Goal: Unclear

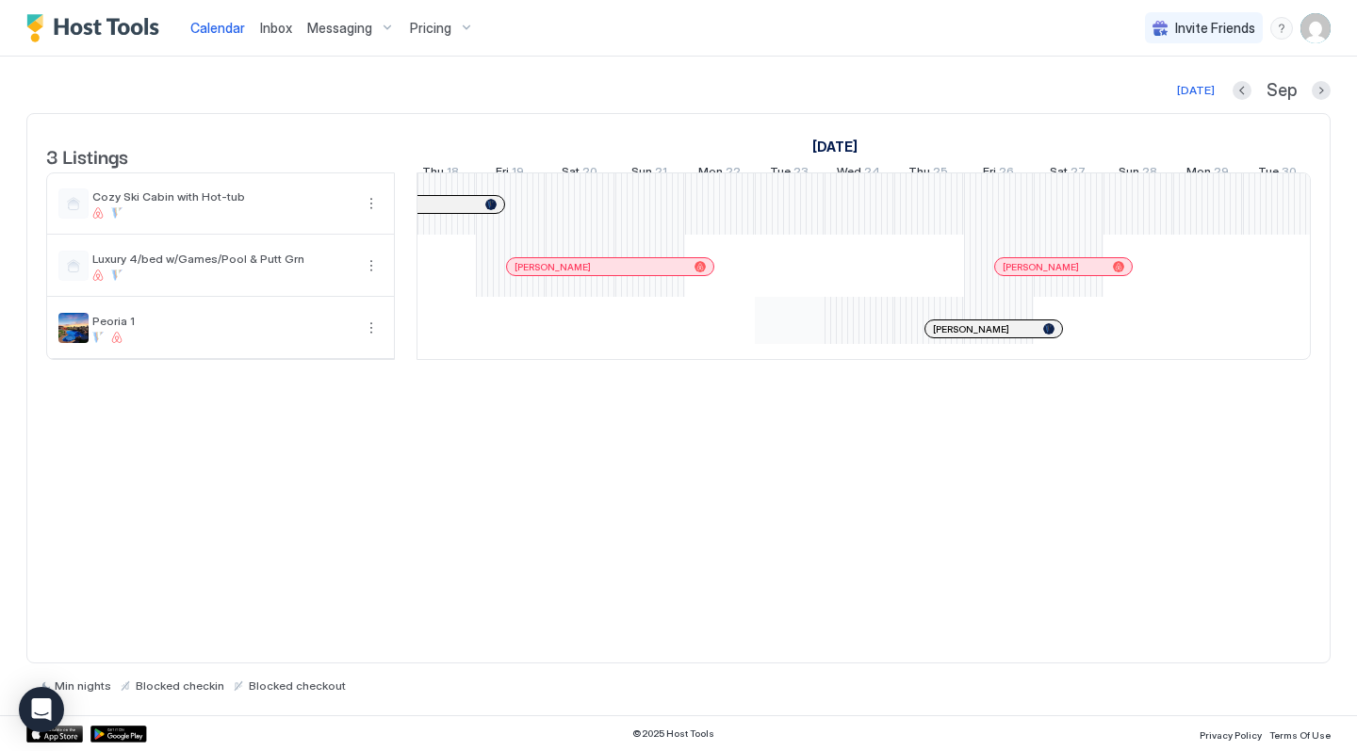
click at [781, 335] on div "[PERSON_NAME] [PERSON_NAME] [PERSON_NAME] [PERSON_NAME] [PERSON_NAME] [PERSON_N…" at bounding box center [720, 266] width 3696 height 186
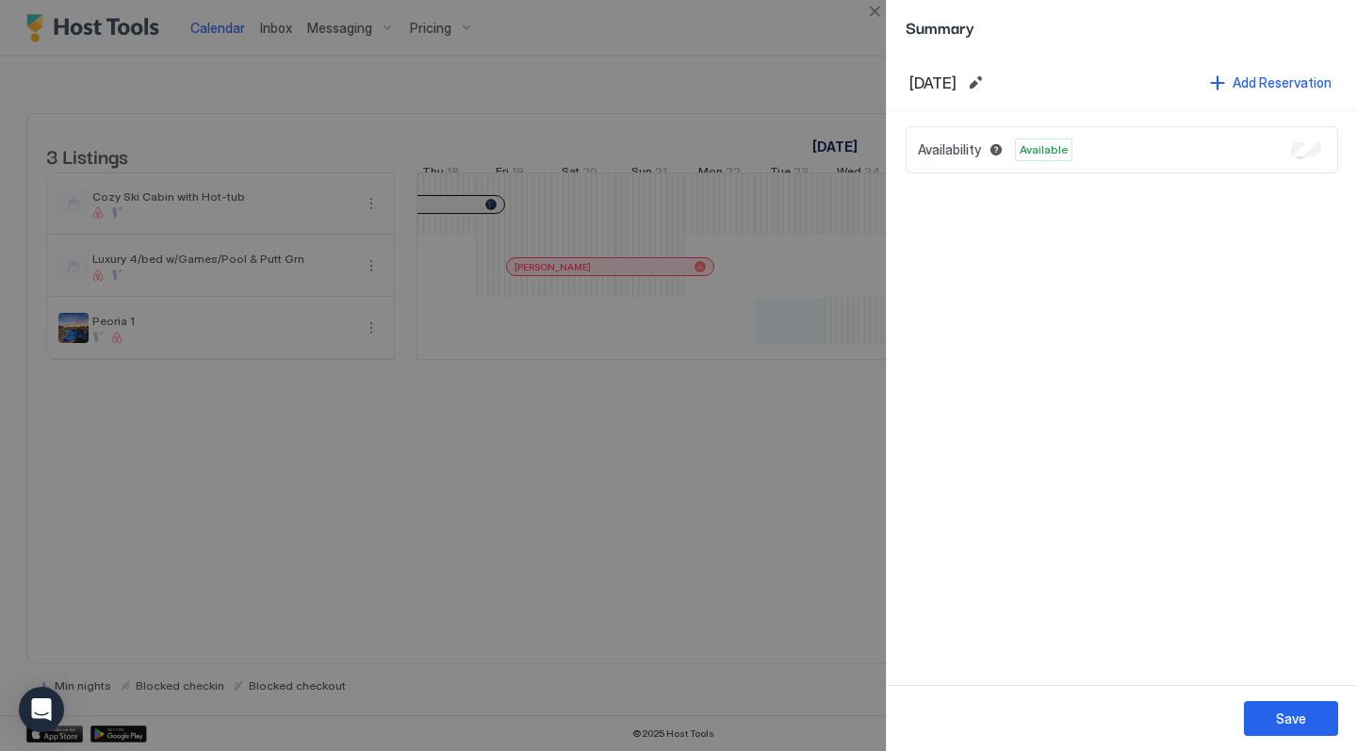
click at [608, 562] on div at bounding box center [678, 375] width 1357 height 751
click at [757, 71] on div at bounding box center [678, 375] width 1357 height 751
click at [874, 7] on button "Close" at bounding box center [874, 11] width 23 height 23
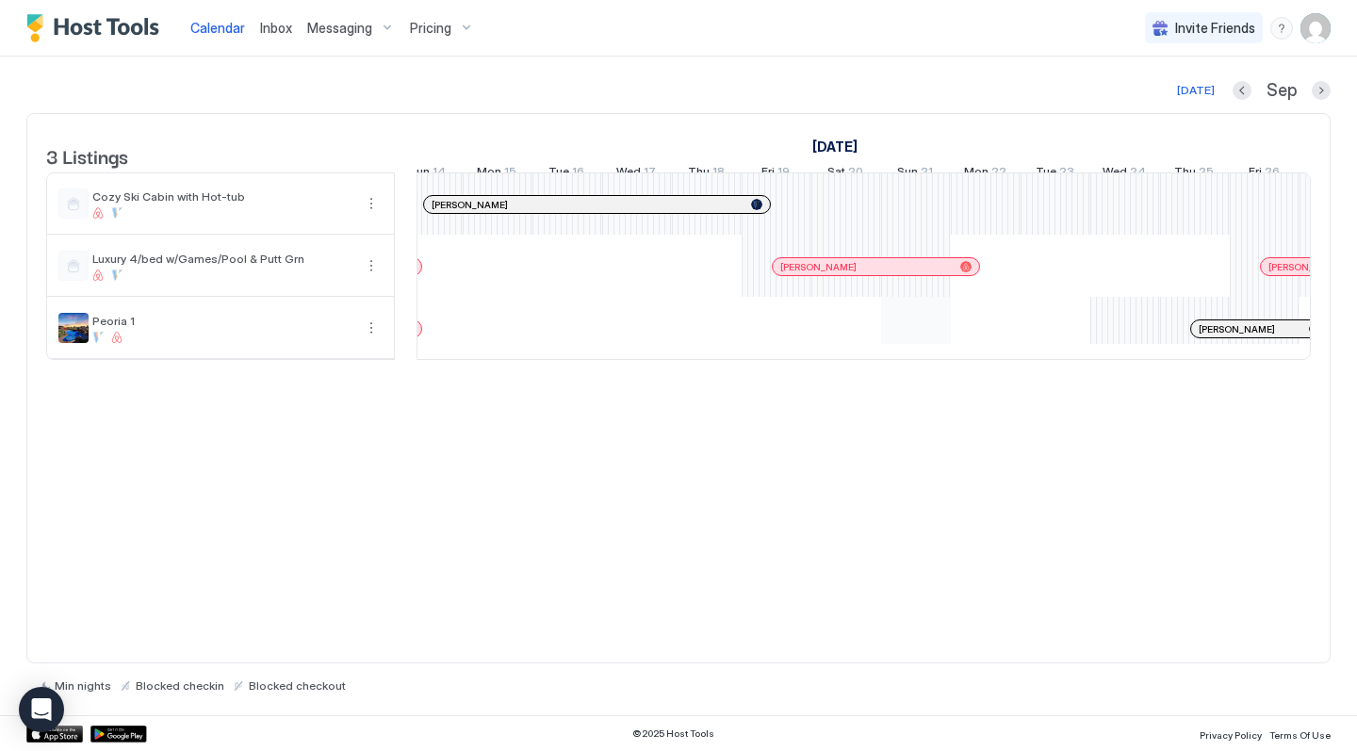
scroll to position [0, 1201]
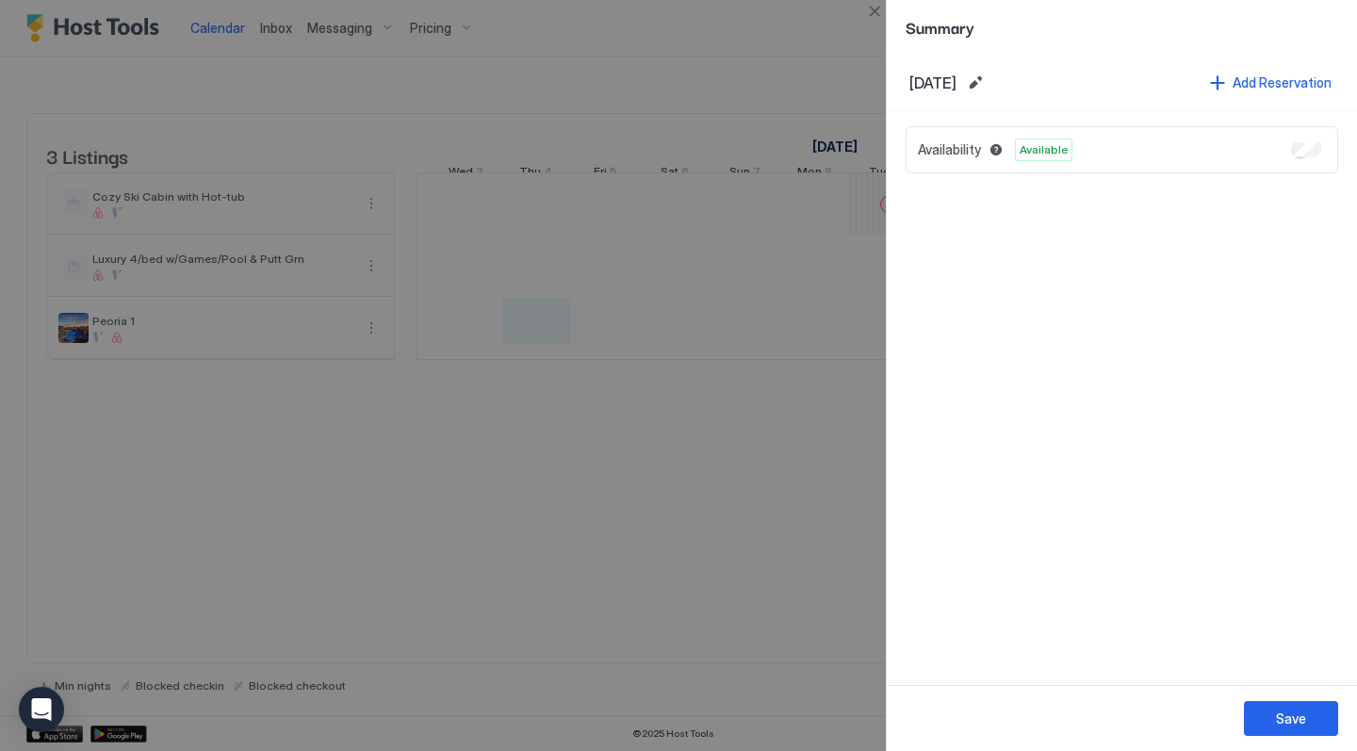
click at [641, 460] on div at bounding box center [678, 375] width 1357 height 751
click at [638, 621] on div at bounding box center [678, 375] width 1357 height 751
click at [564, 534] on div at bounding box center [678, 375] width 1357 height 751
click at [727, 445] on div at bounding box center [678, 375] width 1357 height 751
click at [704, 468] on div at bounding box center [678, 375] width 1357 height 751
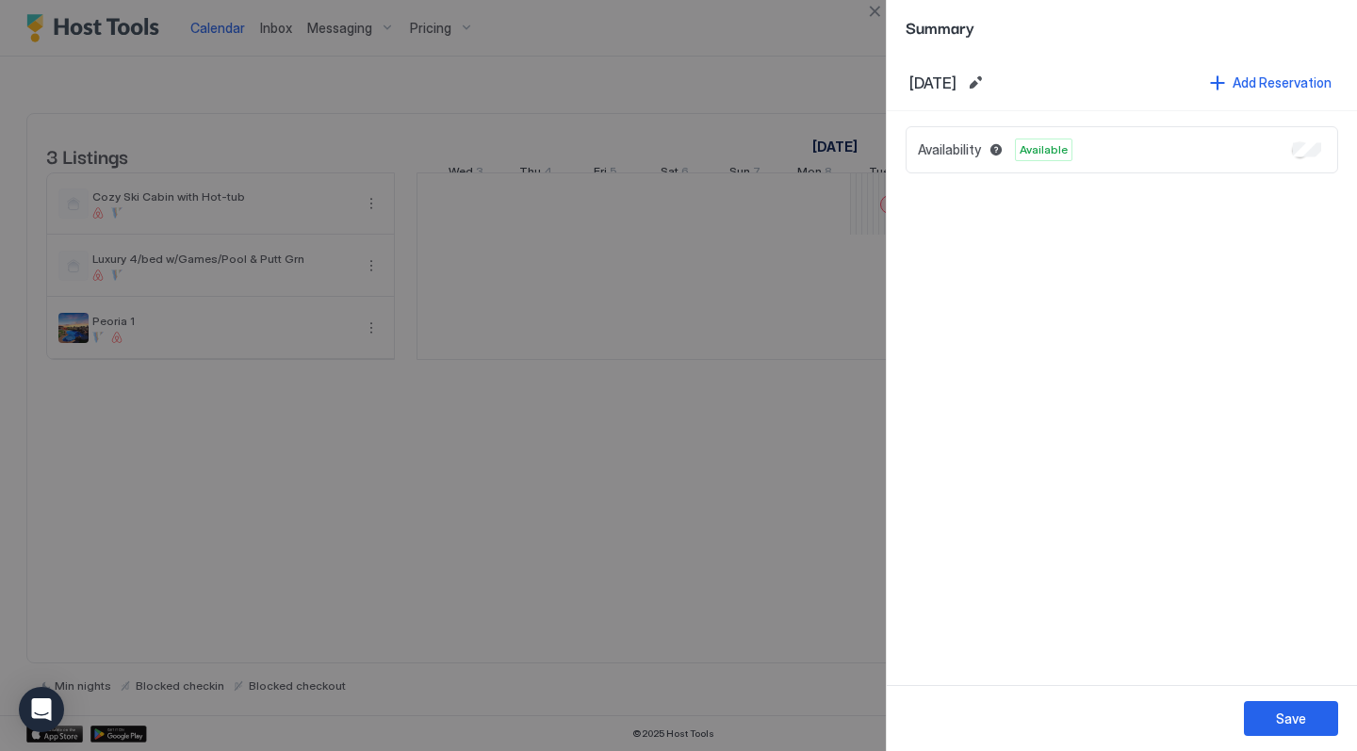
click at [1067, 43] on div "Summary" at bounding box center [1122, 27] width 470 height 55
click at [1283, 721] on div "Save" at bounding box center [1291, 719] width 30 height 20
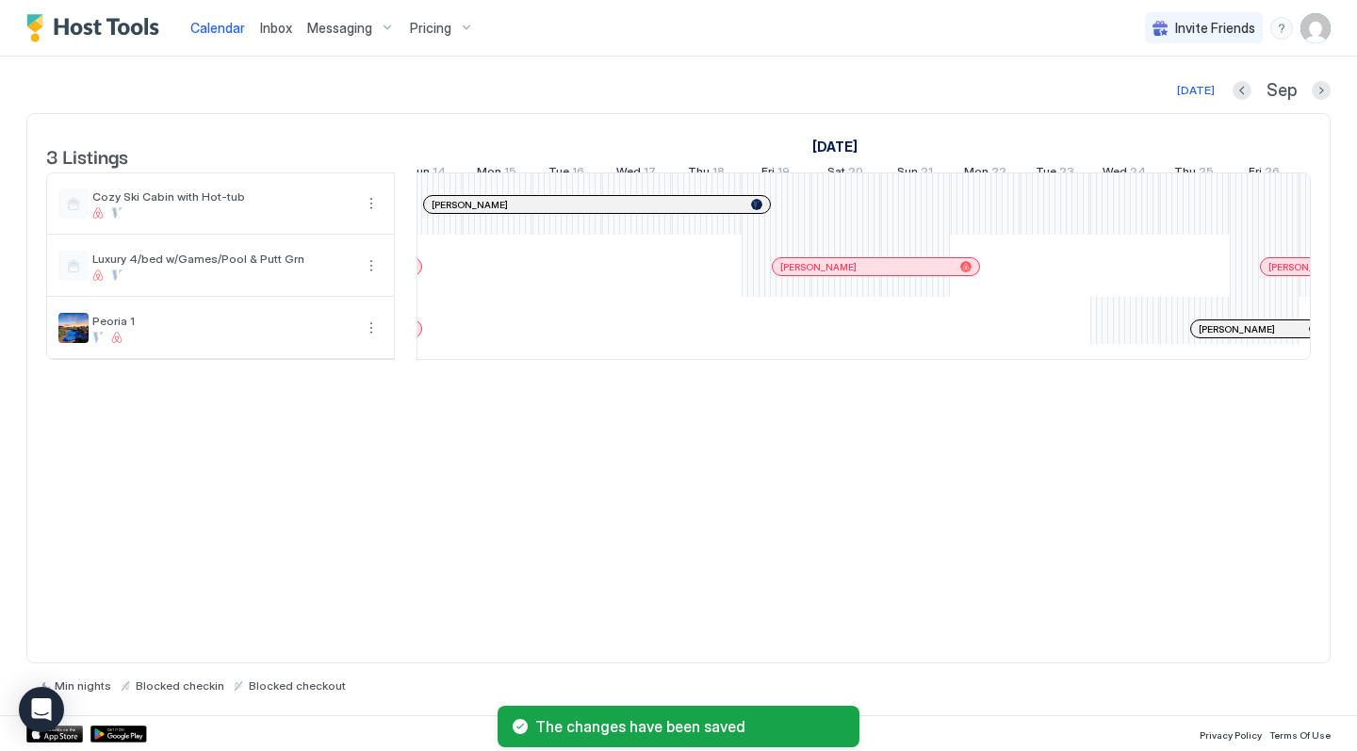
scroll to position [0, 1332]
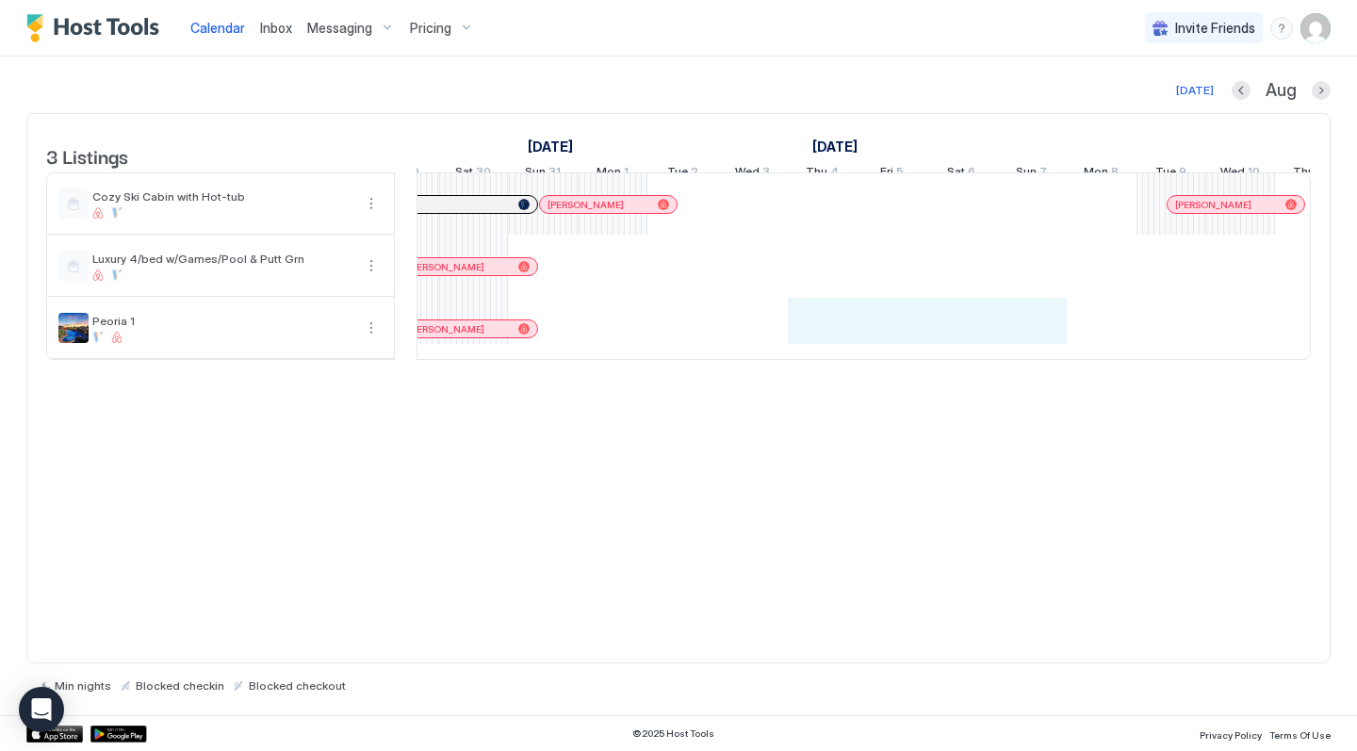
drag, startPoint x: 821, startPoint y: 343, endPoint x: 1013, endPoint y: 354, distance: 192.6
click at [1013, 354] on div "Gina Pazzi Anna Leck Gretchen McMillin Jahmai Hill Richard Serino Sara Baker El…" at bounding box center [683, 266] width 3696 height 186
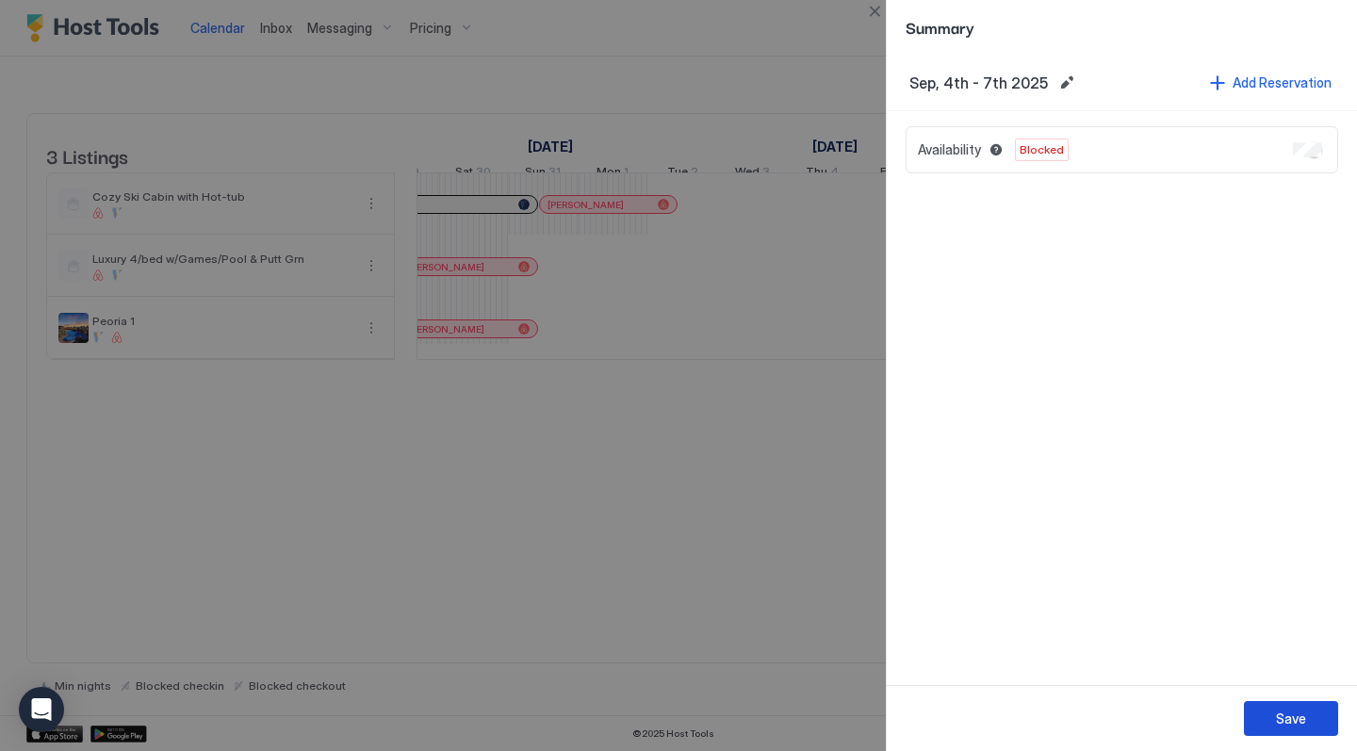
click at [1283, 722] on div "Save" at bounding box center [1291, 719] width 30 height 20
